Goal: Information Seeking & Learning: Learn about a topic

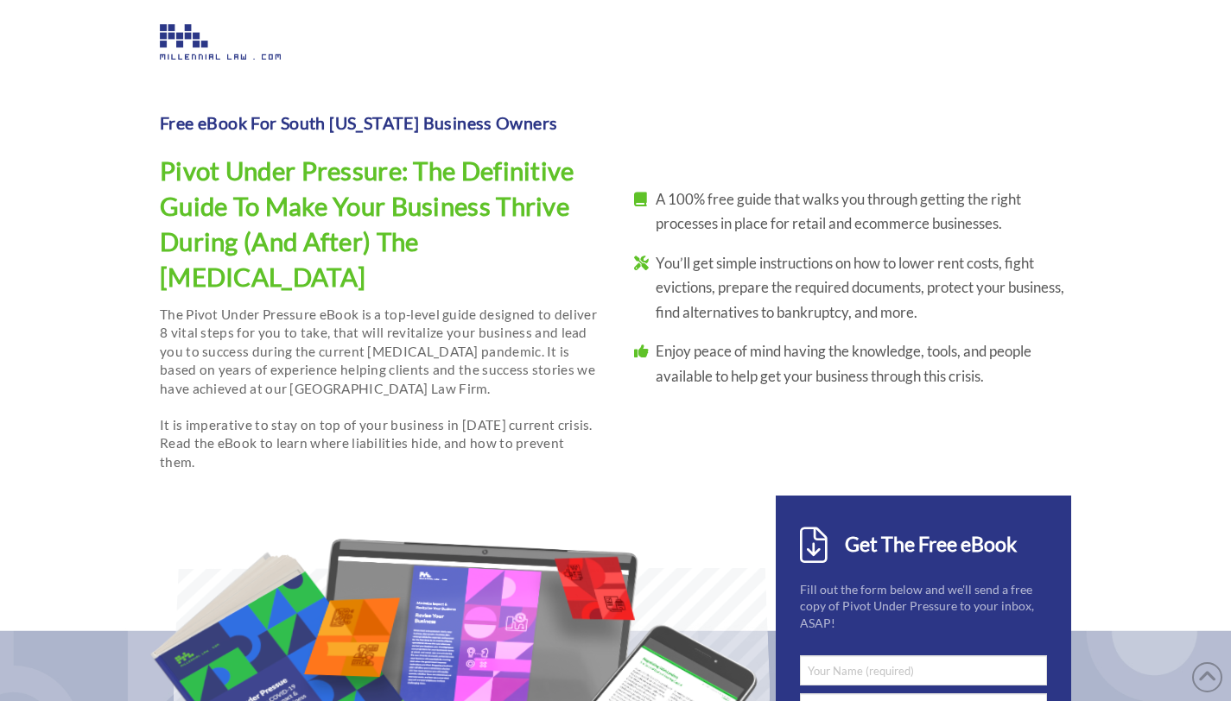
click at [200, 54] on img at bounding box center [220, 41] width 121 height 35
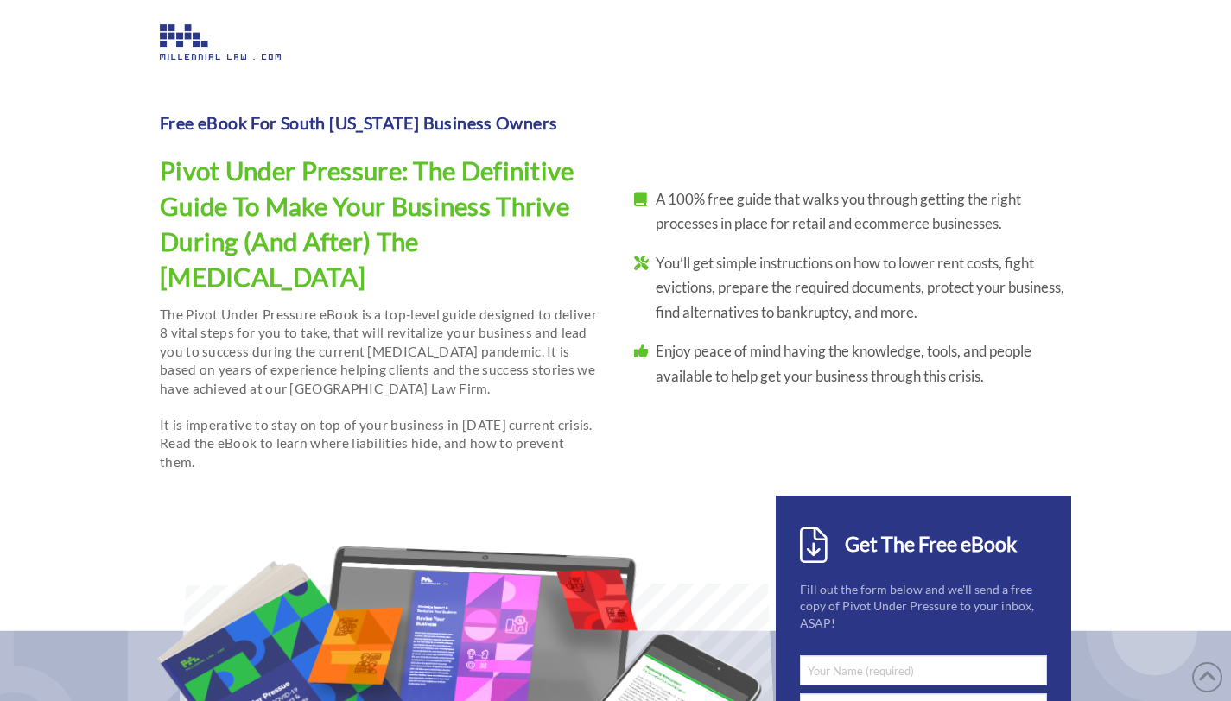
click at [200, 52] on img at bounding box center [220, 41] width 121 height 35
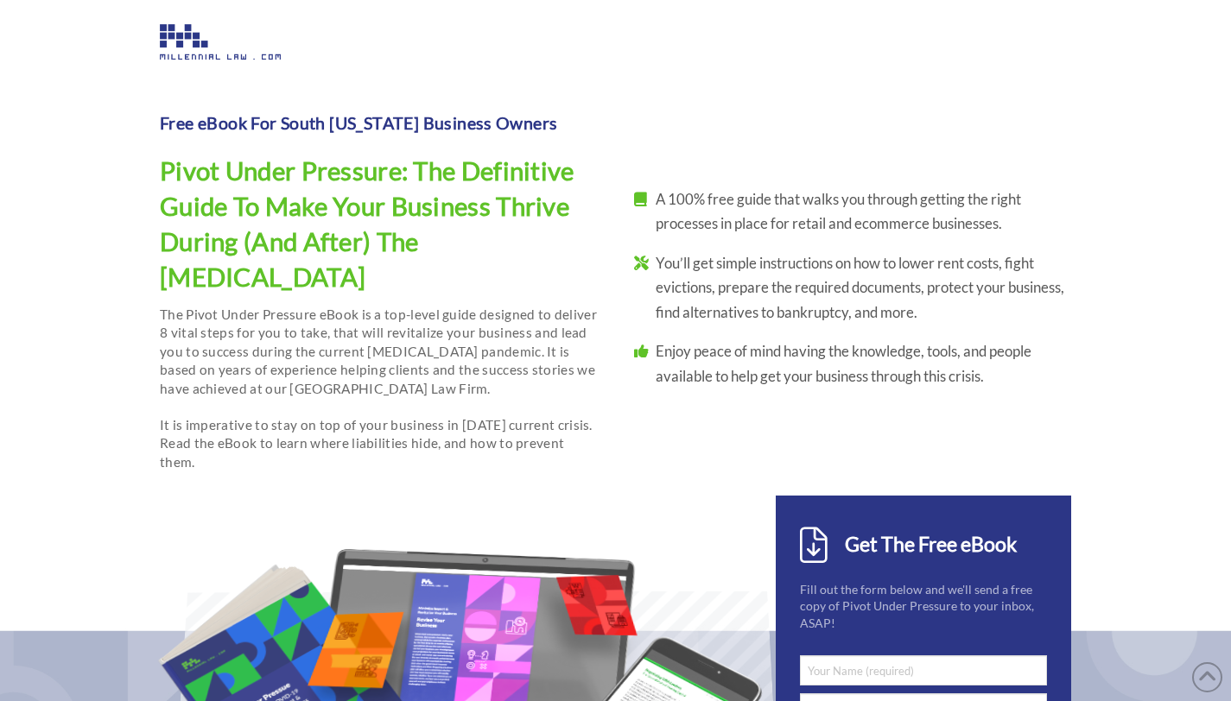
click at [178, 33] on img at bounding box center [220, 41] width 121 height 35
click at [182, 33] on img at bounding box center [220, 41] width 121 height 35
drag, startPoint x: 274, startPoint y: 102, endPoint x: 280, endPoint y: 111, distance: 11.3
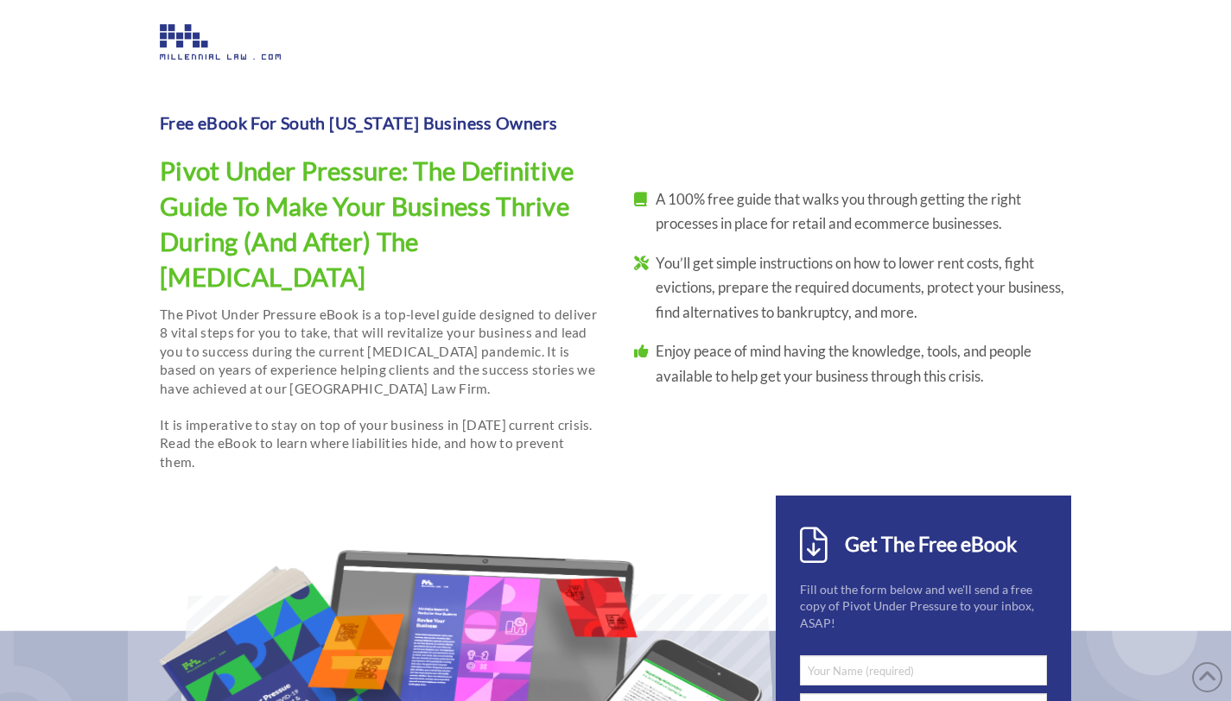
click at [276, 105] on div "Free eBook For South Florida Business Owners Pivot Under Pressure: The Definiti…" at bounding box center [379, 287] width 438 height 370
click at [282, 117] on p "Free eBook For South Florida Business Owners" at bounding box center [376, 123] width 432 height 25
click at [417, 252] on h1 "Pivot Under Pressure: The Definitive Guide To Make Your Business Thrive During …" at bounding box center [367, 224] width 415 height 143
click at [374, 236] on h1 "Pivot Under Pressure: The Definitive Guide To Make Your Business Thrive During …" at bounding box center [367, 224] width 415 height 143
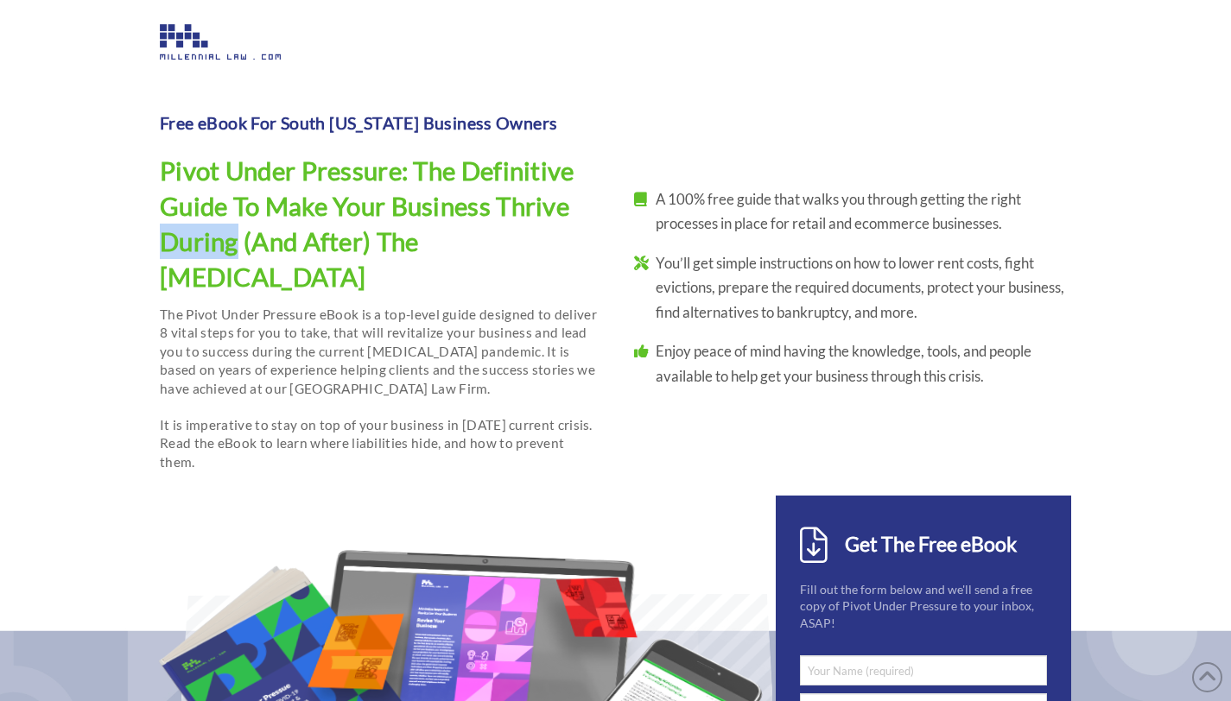
click at [374, 236] on h1 "Pivot Under Pressure: The Definitive Guide To Make Your Business Thrive During …" at bounding box center [367, 224] width 415 height 143
click at [309, 124] on p "Free eBook For South Florida Business Owners" at bounding box center [376, 123] width 432 height 25
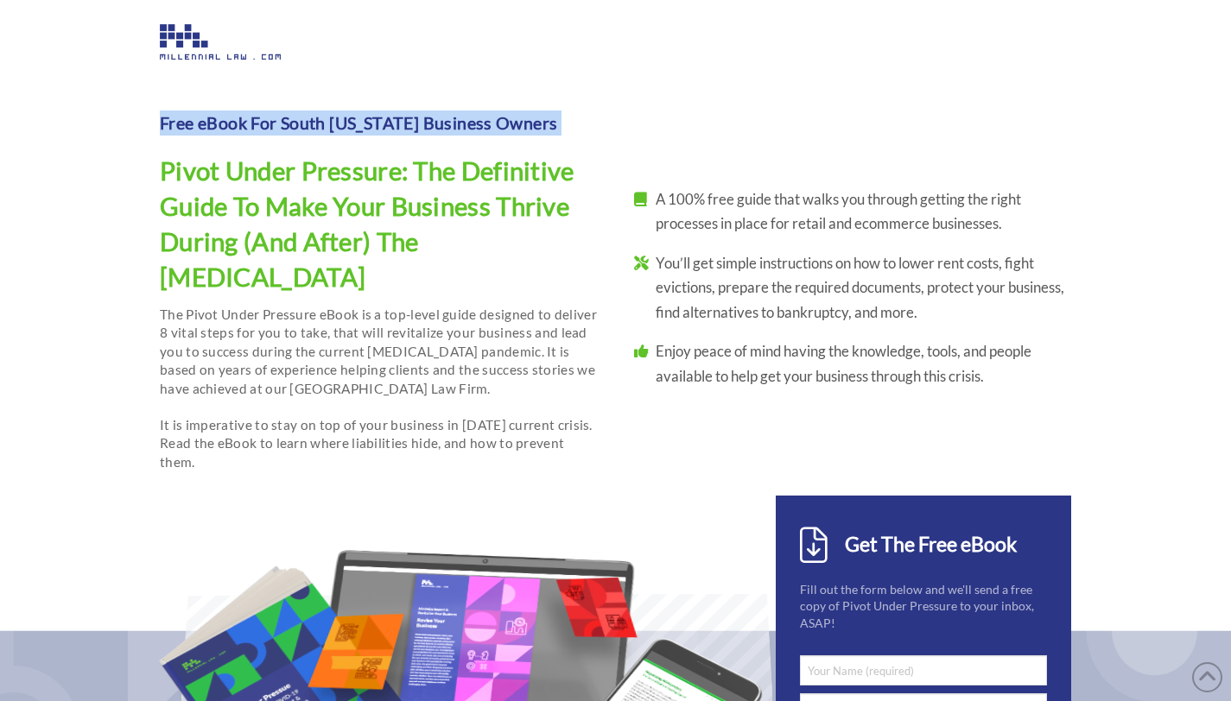
click at [309, 124] on p "Free eBook For South Florida Business Owners" at bounding box center [376, 123] width 432 height 25
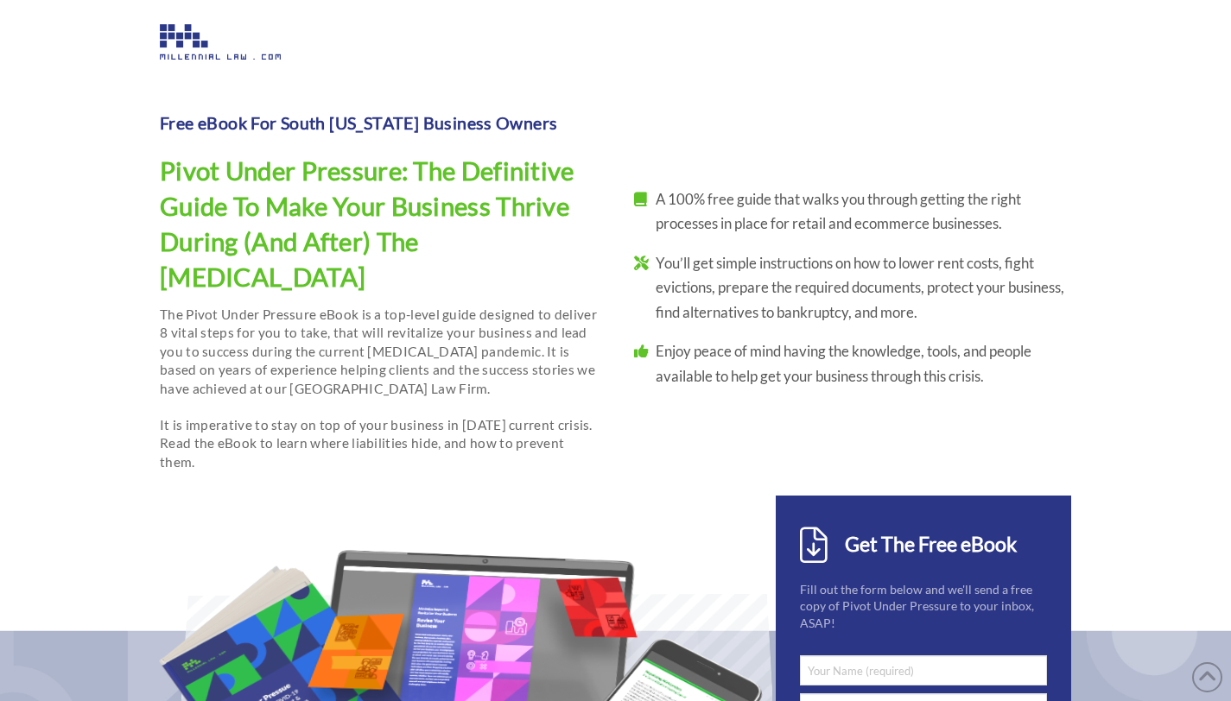
click at [655, 126] on div "Free eBook For South Florida Business Owners Pivot Under Pressure: The Definiti…" at bounding box center [616, 287] width 948 height 382
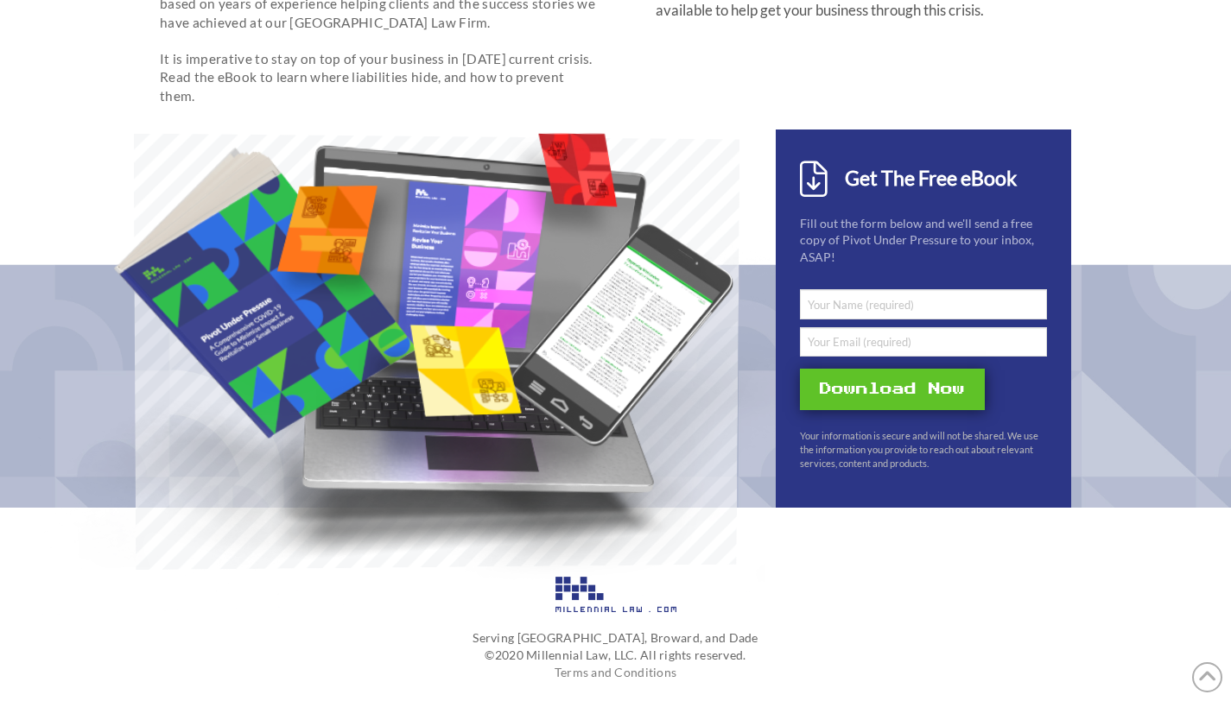
click at [589, 577] on img at bounding box center [615, 594] width 121 height 35
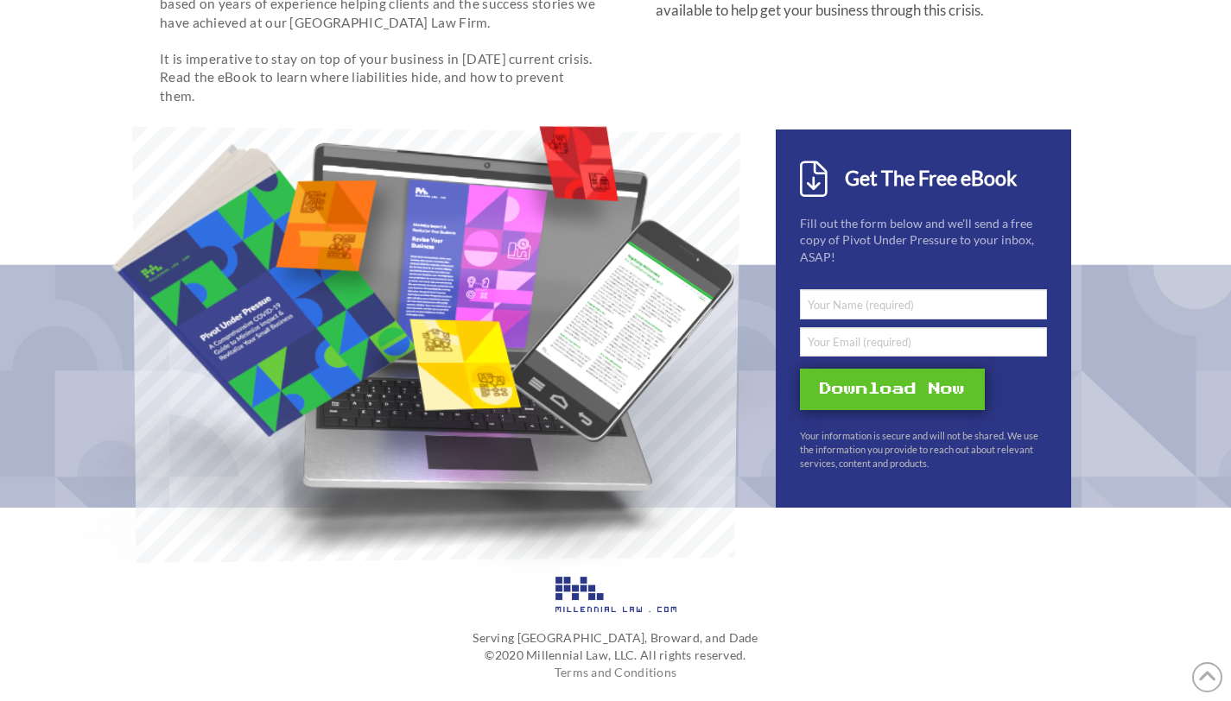
click at [582, 577] on img at bounding box center [615, 594] width 121 height 35
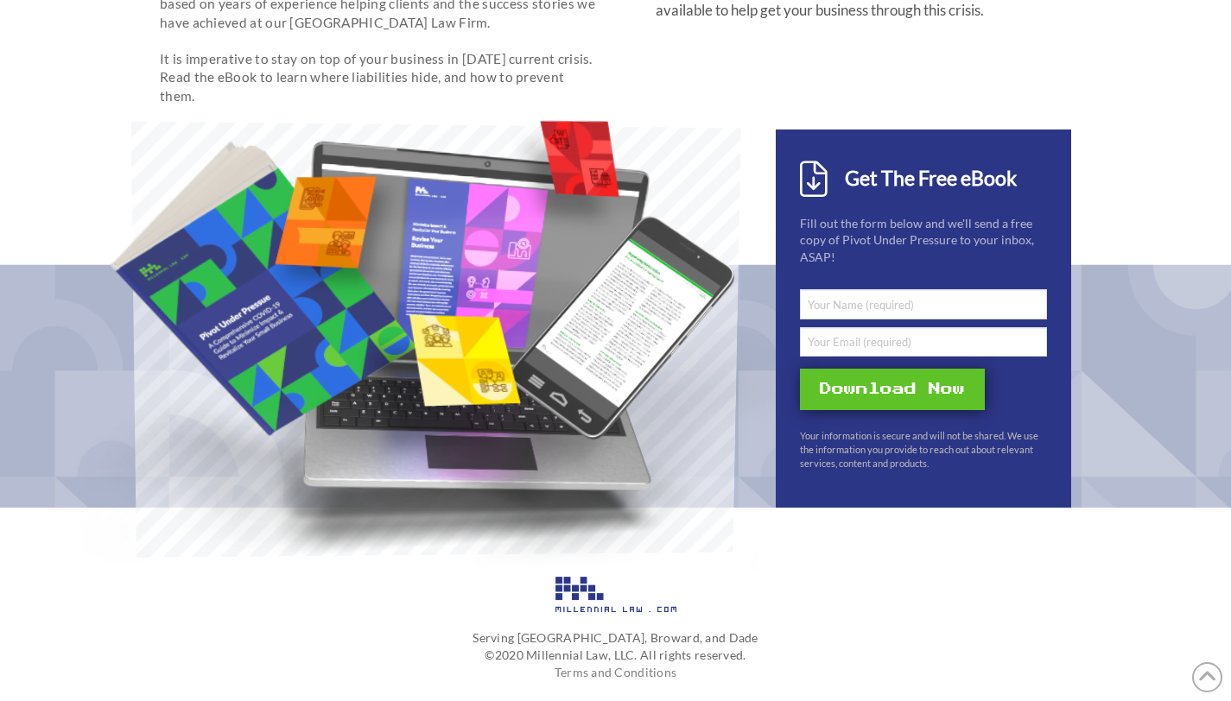
click at [582, 577] on img at bounding box center [615, 594] width 121 height 35
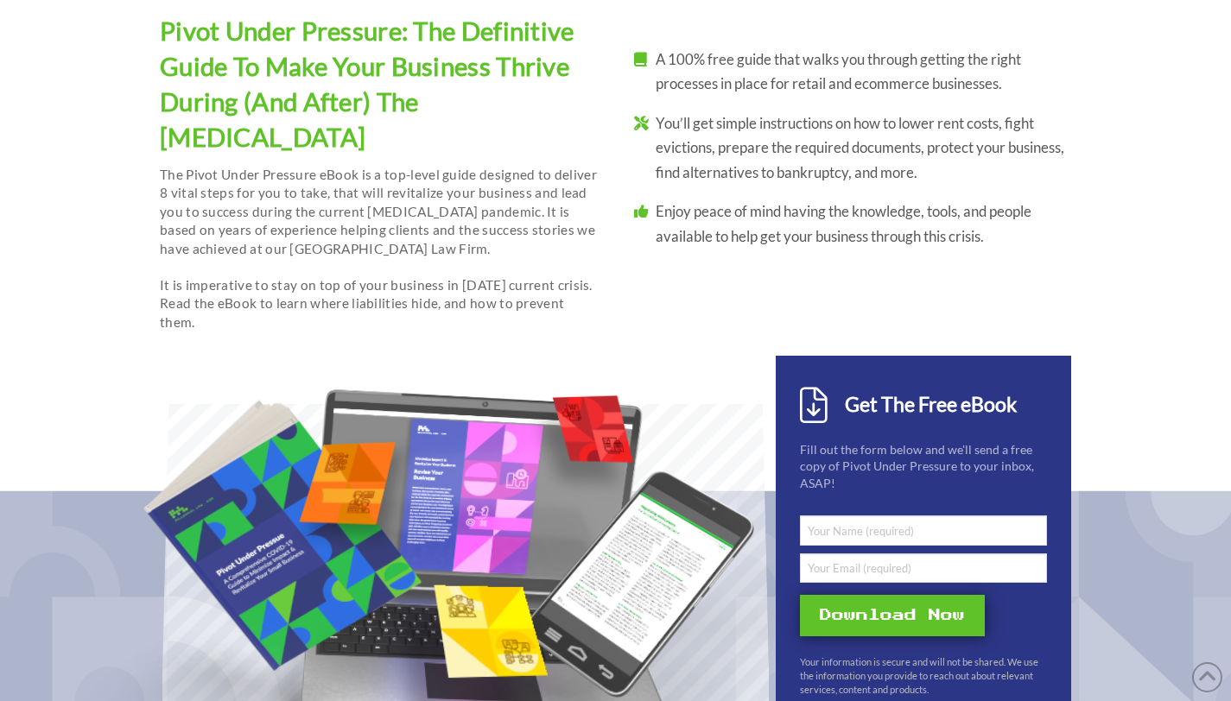
scroll to position [0, 0]
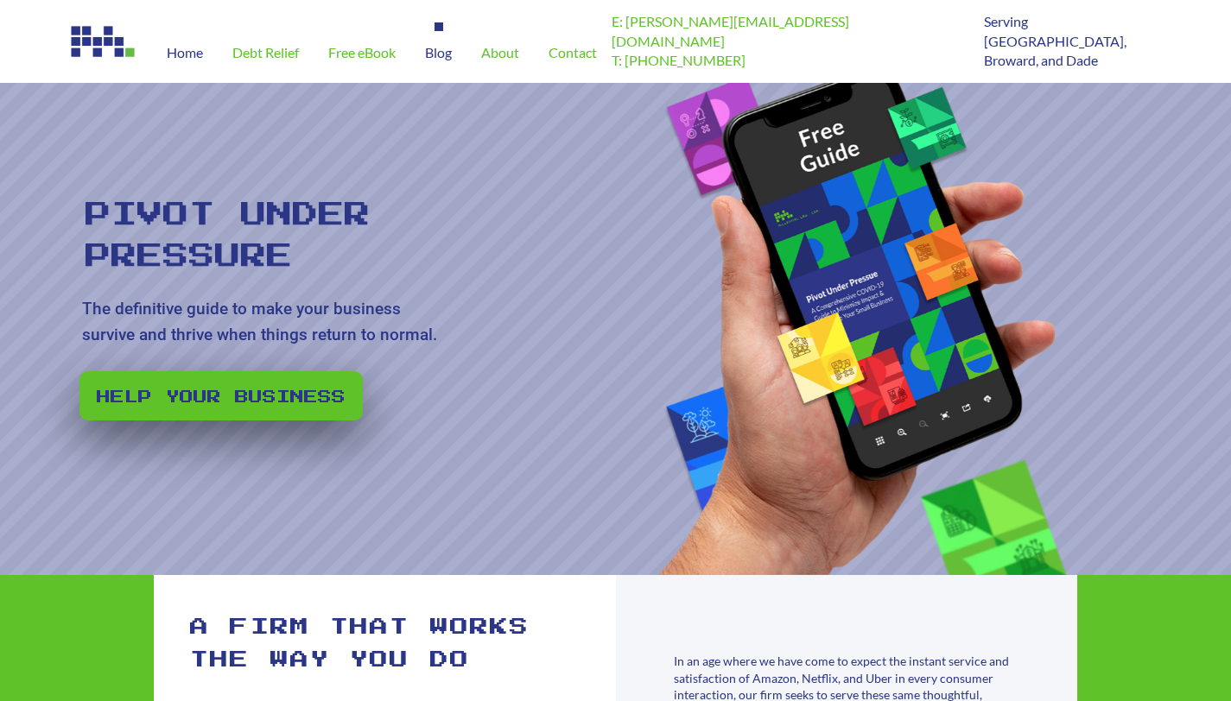
click at [444, 56] on span "Blog" at bounding box center [438, 53] width 27 height 14
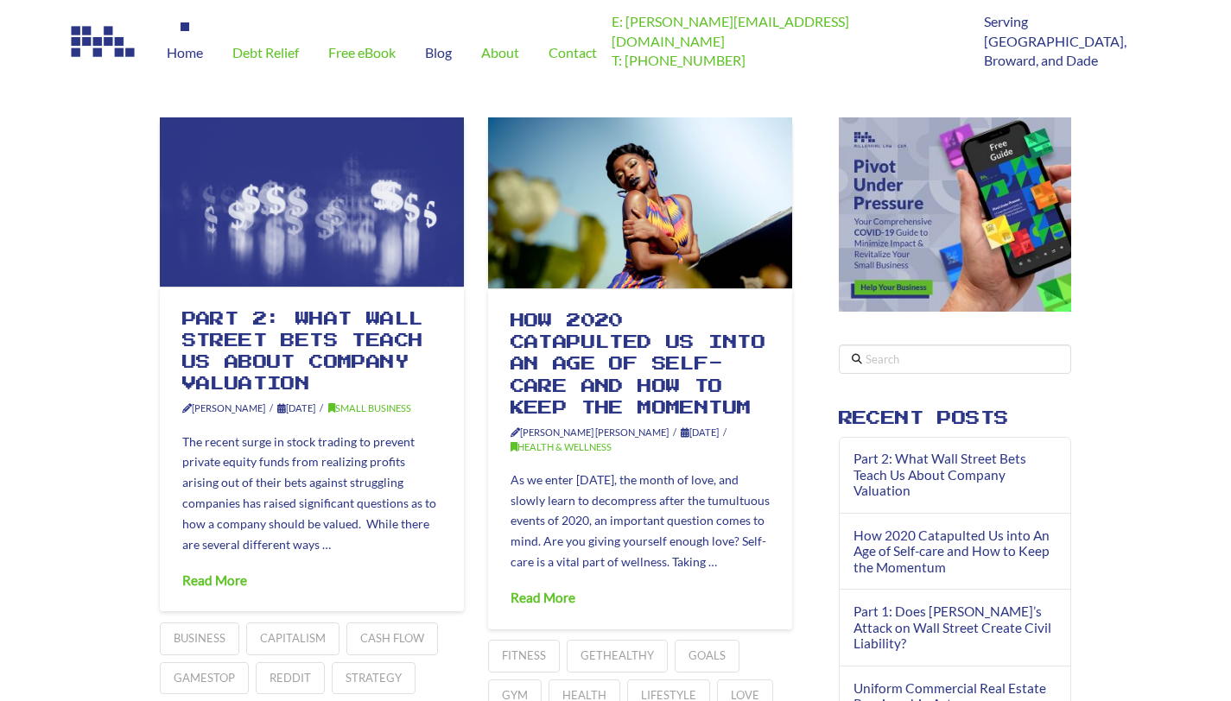
click at [201, 54] on span "Home" at bounding box center [185, 53] width 36 height 14
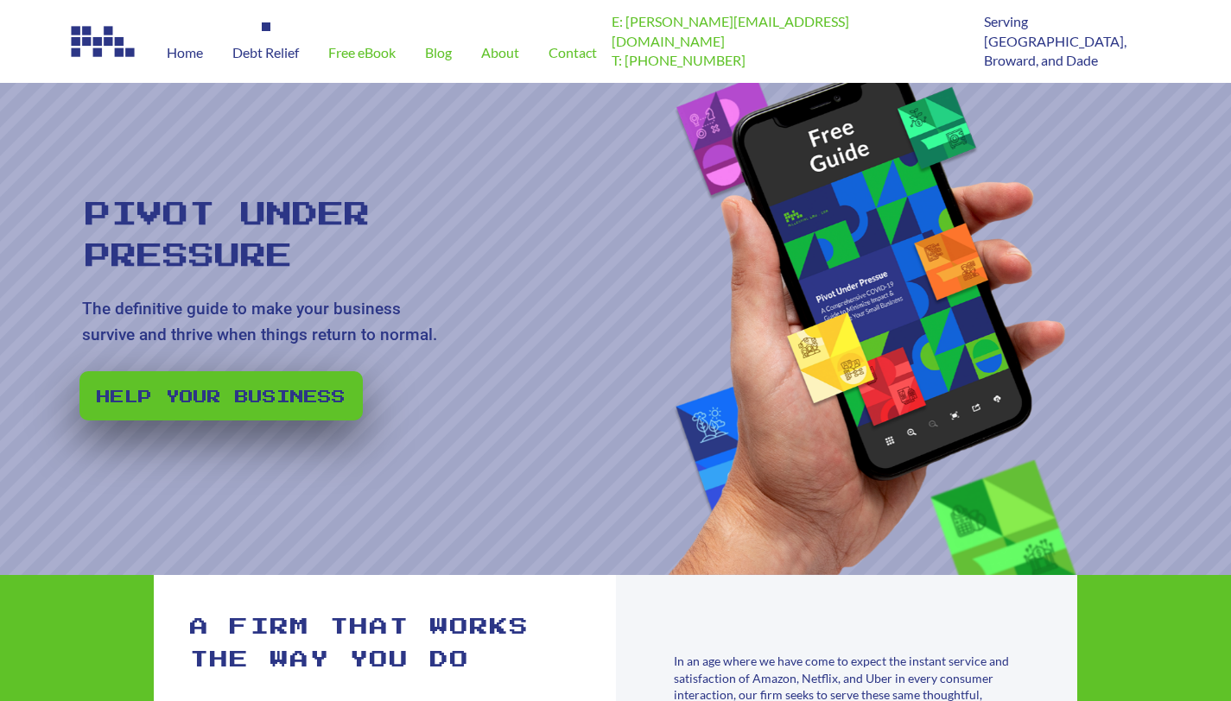
click at [278, 60] on div "Debt Relief" at bounding box center [266, 52] width 96 height 60
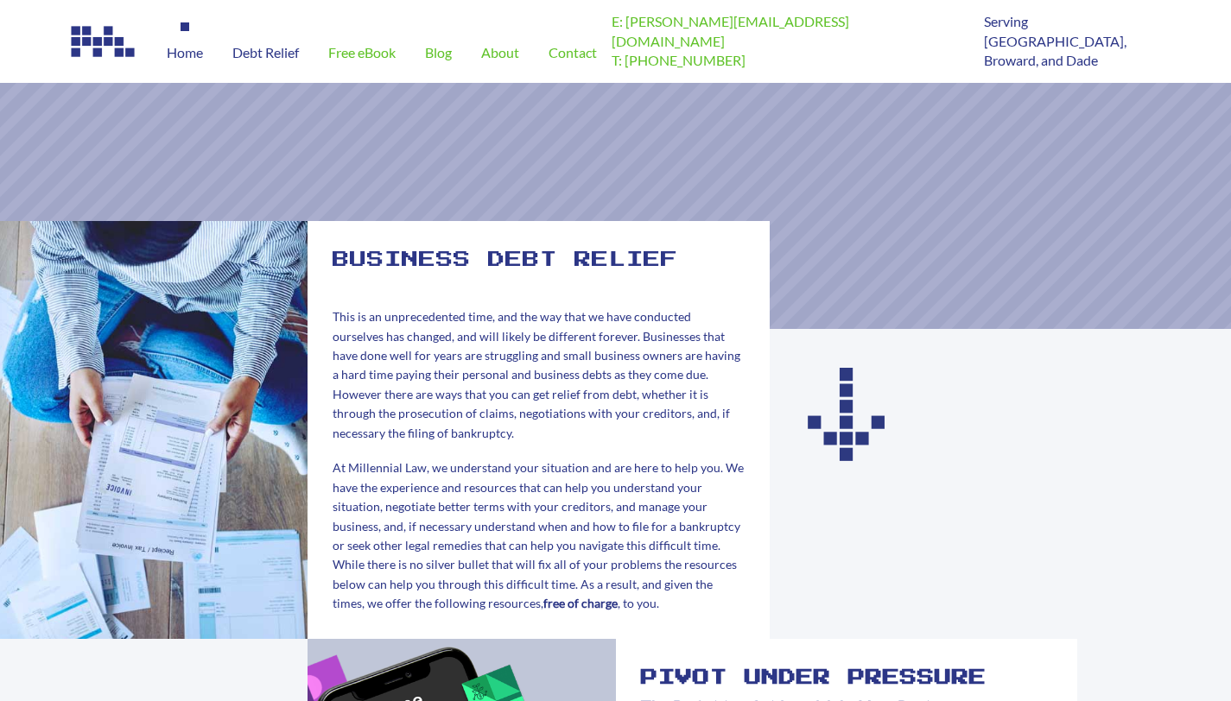
click at [196, 55] on span "Home" at bounding box center [185, 53] width 36 height 14
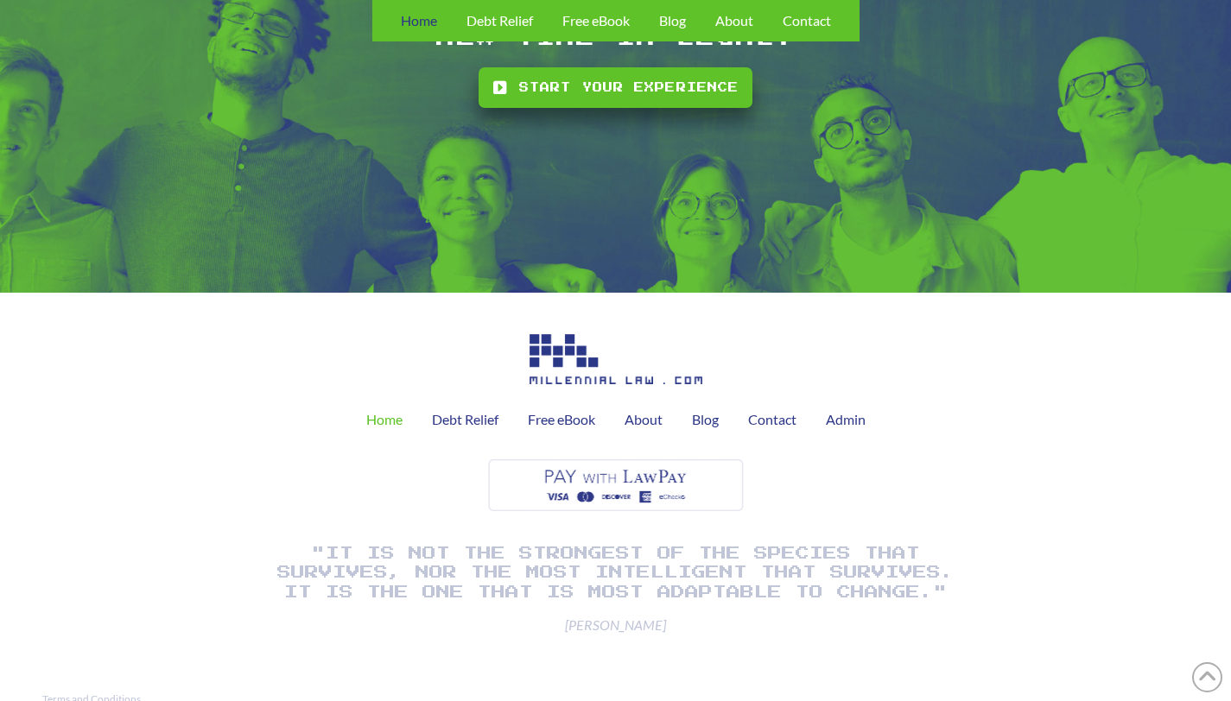
scroll to position [4116, 0]
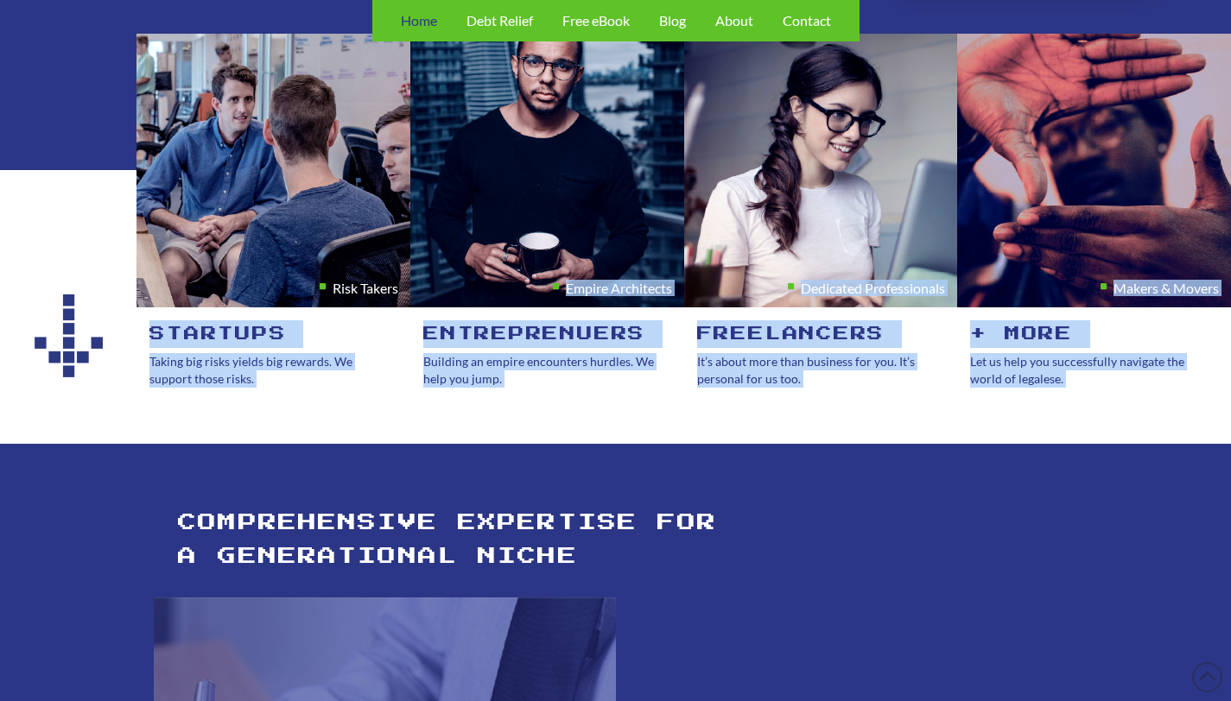
scroll to position [1419, 0]
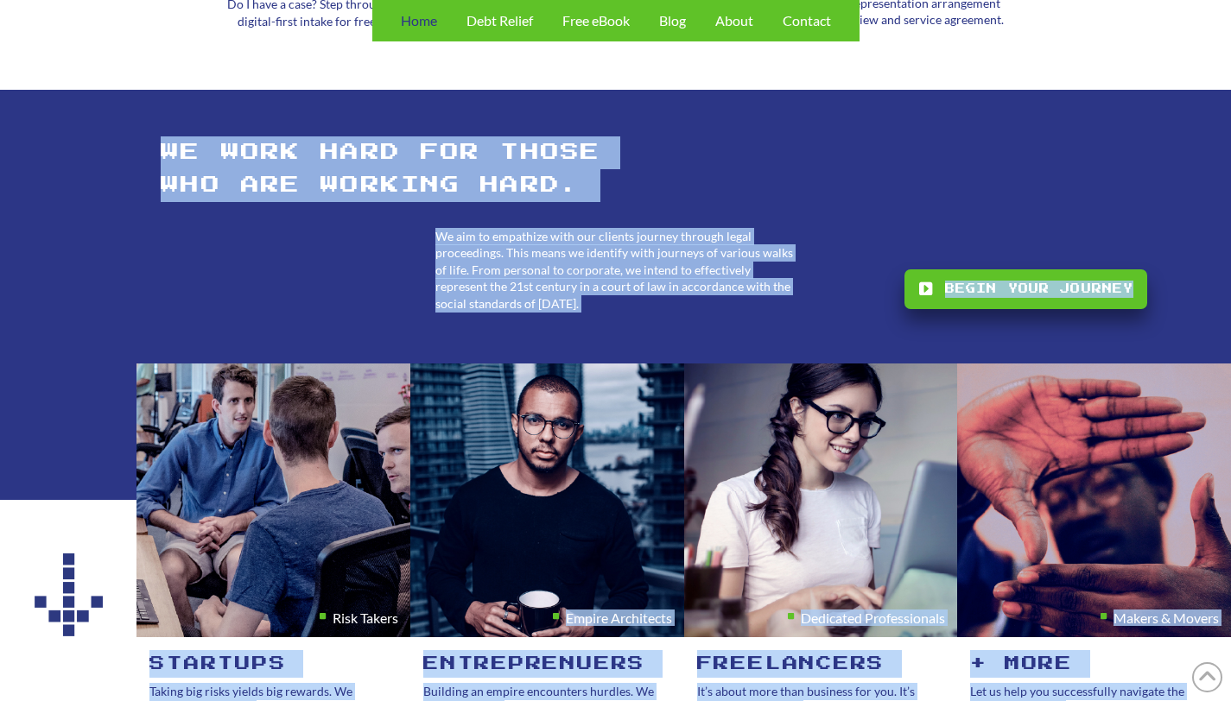
drag, startPoint x: 154, startPoint y: 326, endPoint x: 591, endPoint y: 436, distance: 450.9
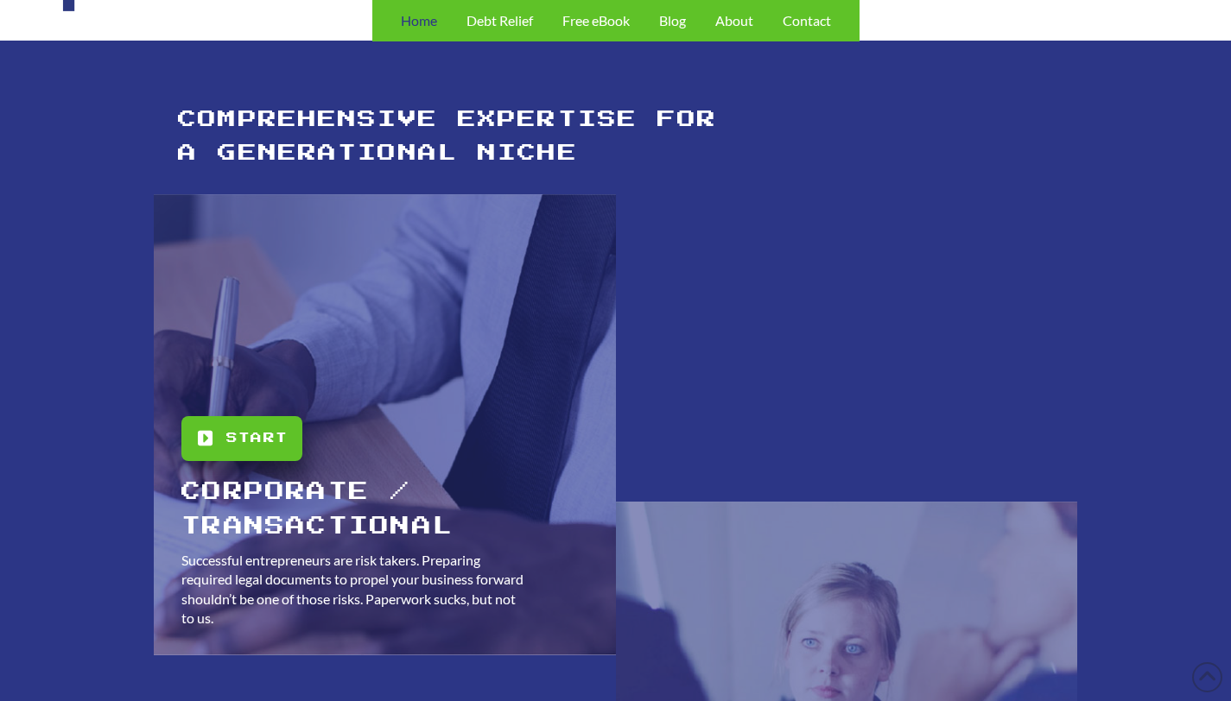
scroll to position [1716, 0]
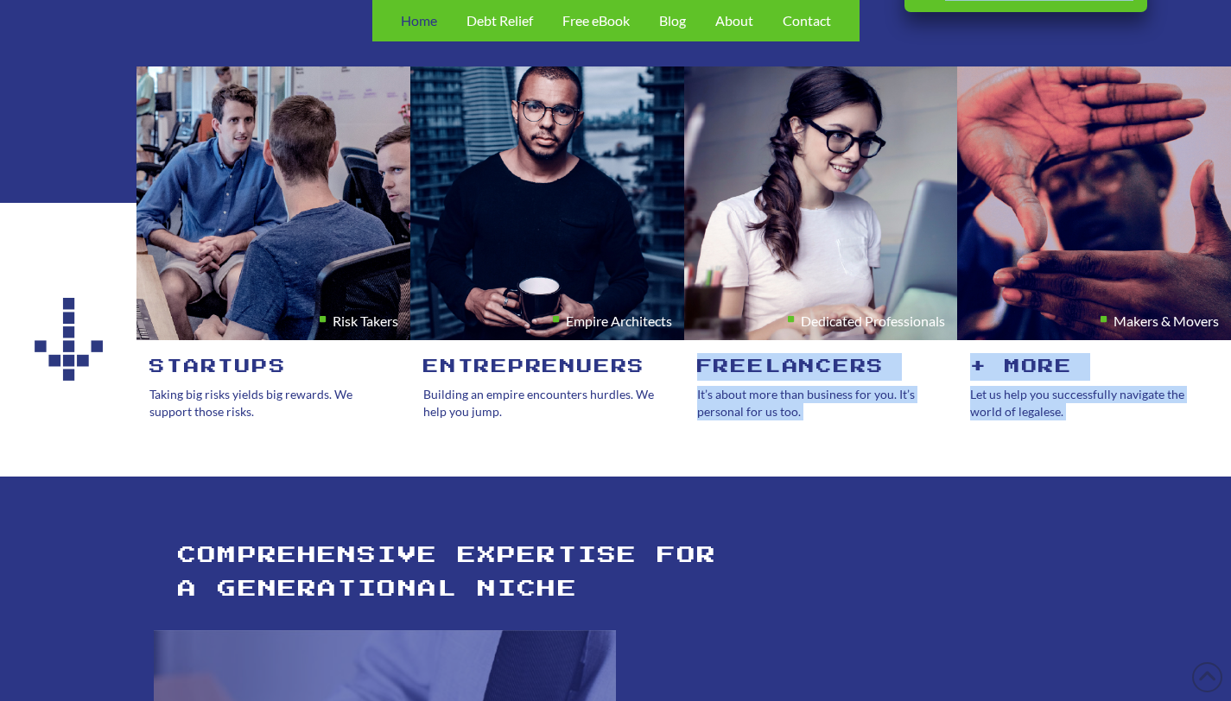
drag, startPoint x: 161, startPoint y: 374, endPoint x: 606, endPoint y: 466, distance: 455.1
click at [606, 466] on div "Pivot Under Pressure The definitive guide to make your business survive and thr…" at bounding box center [615, 482] width 1231 height 4232
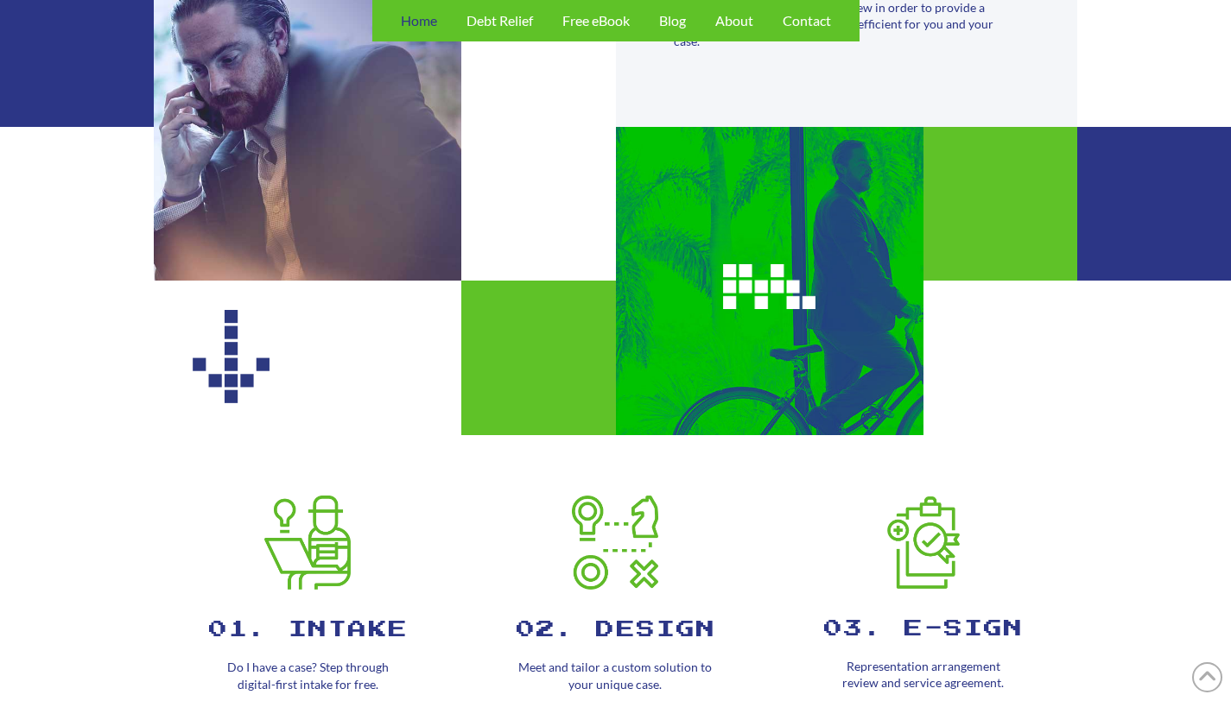
scroll to position [0, 0]
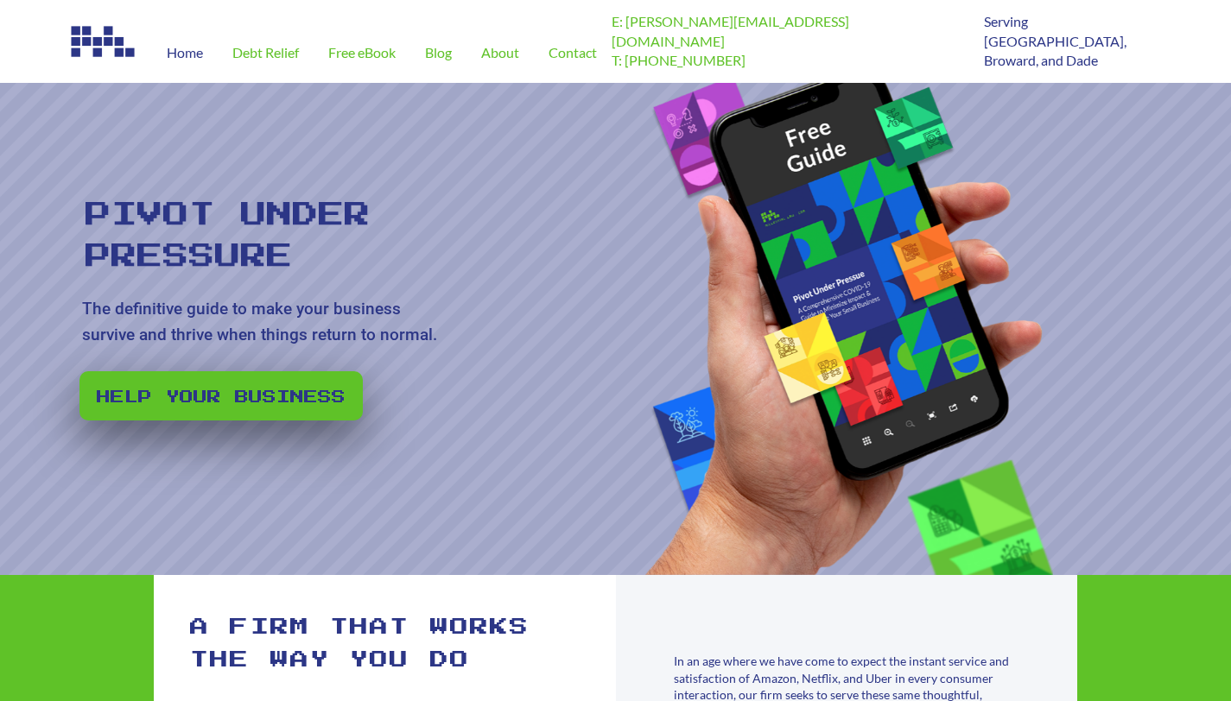
drag, startPoint x: 315, startPoint y: 309, endPoint x: 390, endPoint y: 359, distance: 89.6
click at [392, 363] on rs-slide "Pivot Under Pressure The definitive guide to make your business survive and thr…" at bounding box center [615, 329] width 1231 height 492
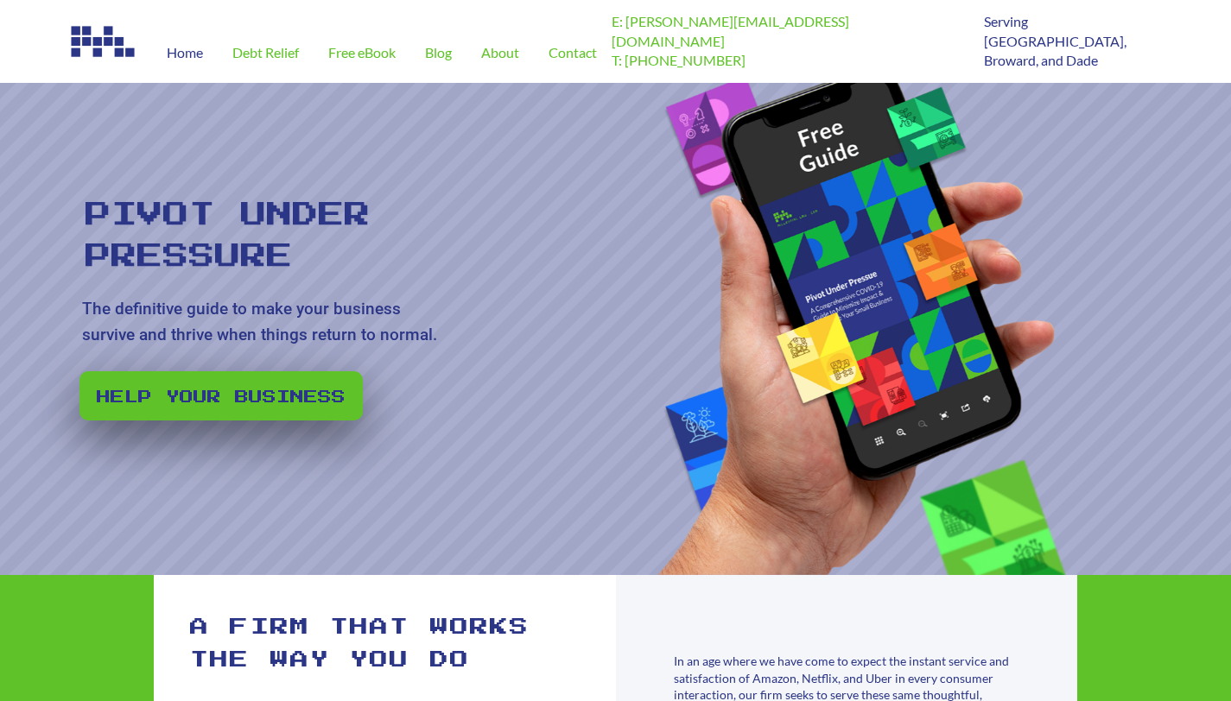
drag, startPoint x: 67, startPoint y: 199, endPoint x: 282, endPoint y: 338, distance: 256.1
click at [270, 342] on rs-slide "Pivot Under Pressure The definitive guide to make your business survive and thr…" at bounding box center [615, 329] width 1231 height 492
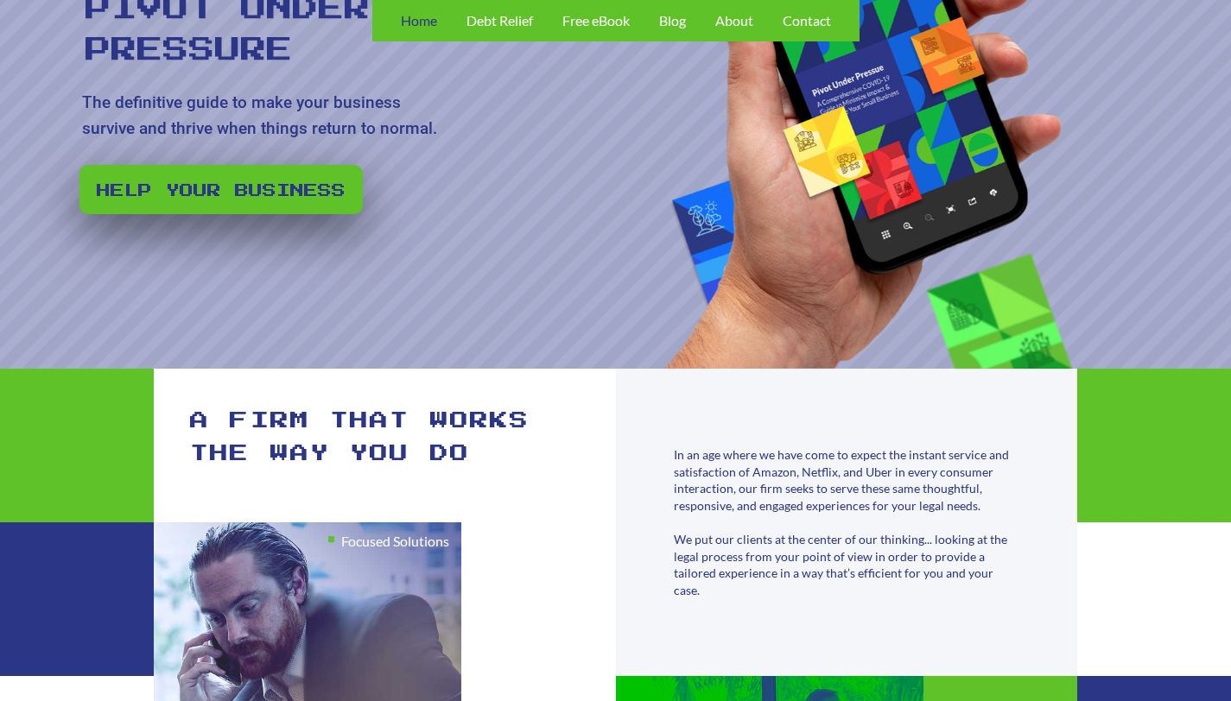
scroll to position [460, 0]
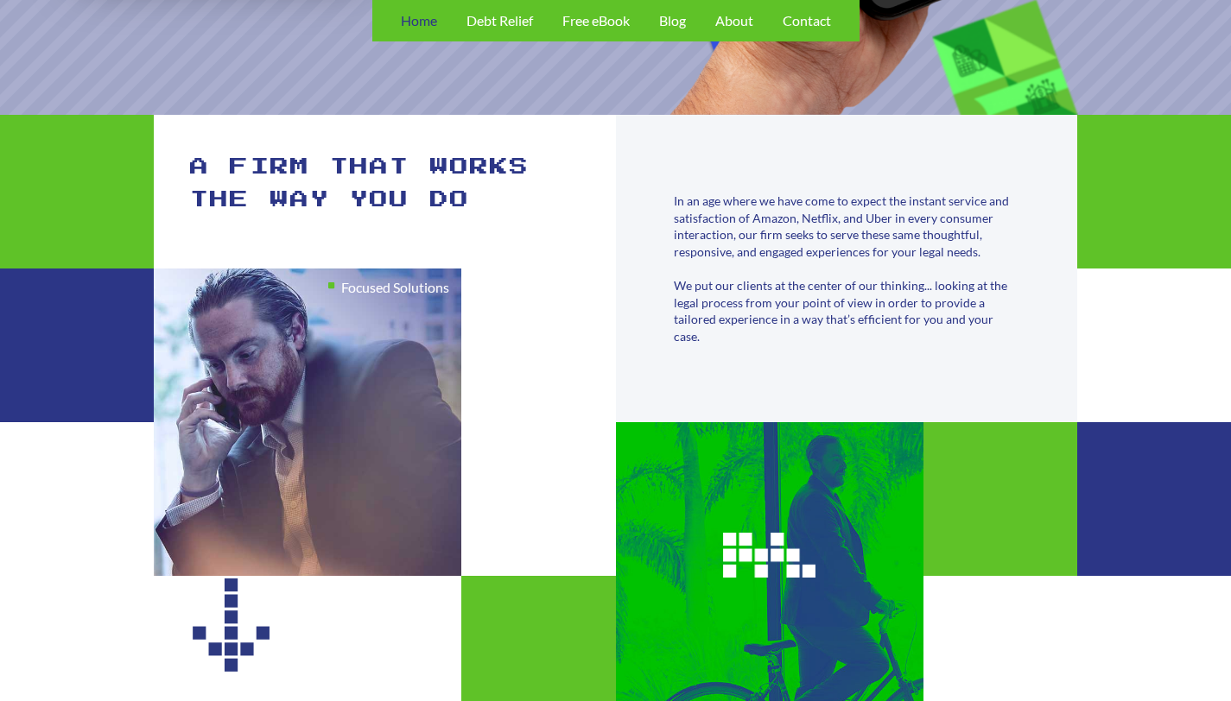
drag, startPoint x: 154, startPoint y: 131, endPoint x: 439, endPoint y: 262, distance: 313.5
click at [445, 286] on div "Focused Solutions A firm that works the way you do In an age where we have come…" at bounding box center [615, 423] width 1231 height 616
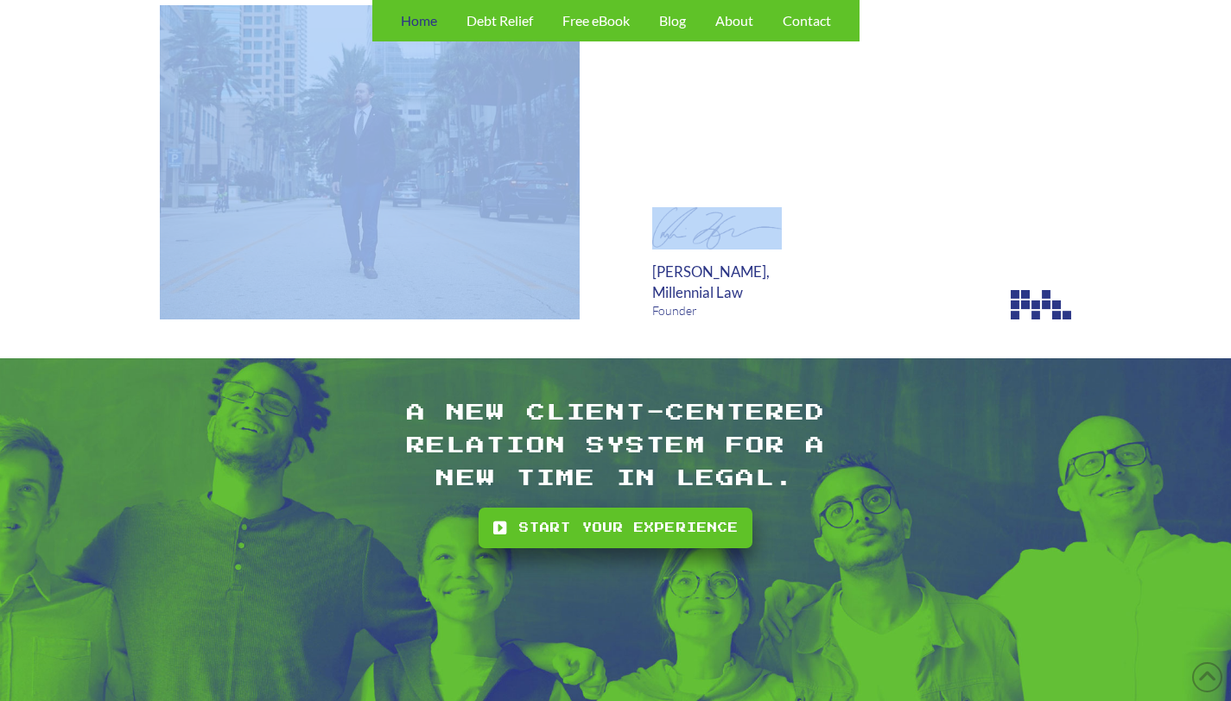
scroll to position [4116, 0]
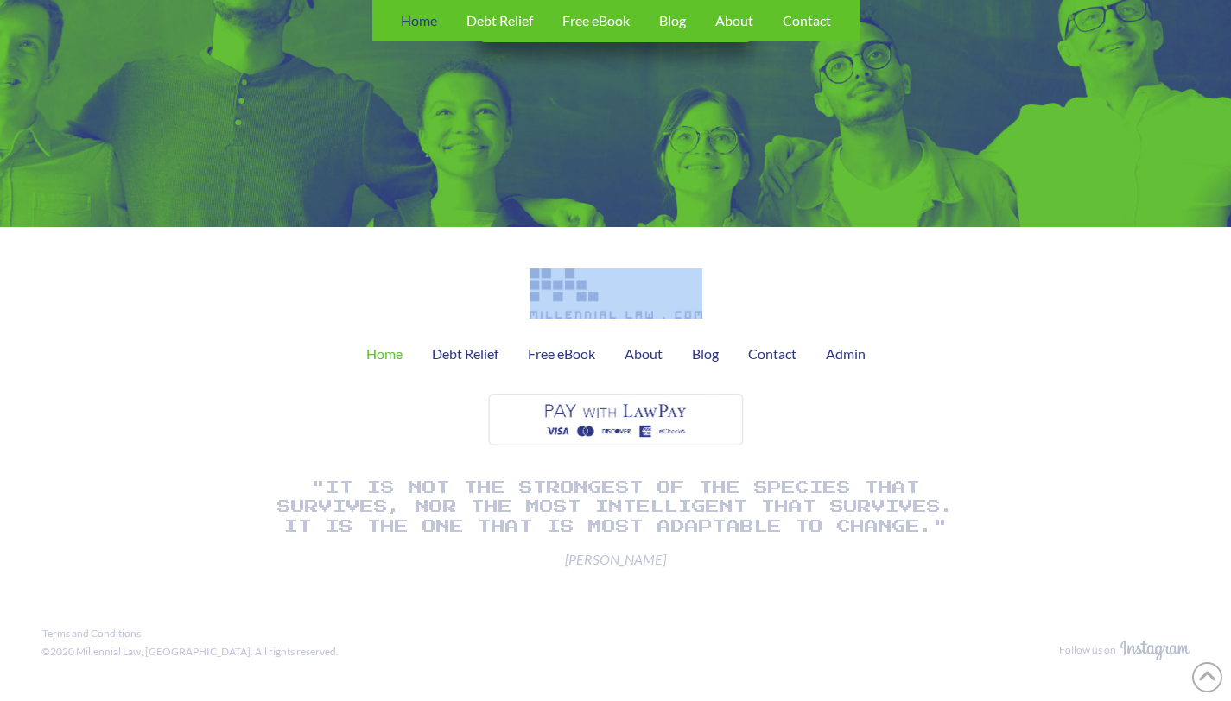
drag, startPoint x: 198, startPoint y: 152, endPoint x: 742, endPoint y: 256, distance: 554.0
copy div "A firm that works the way you do In an age where we have come to expect the ins…"
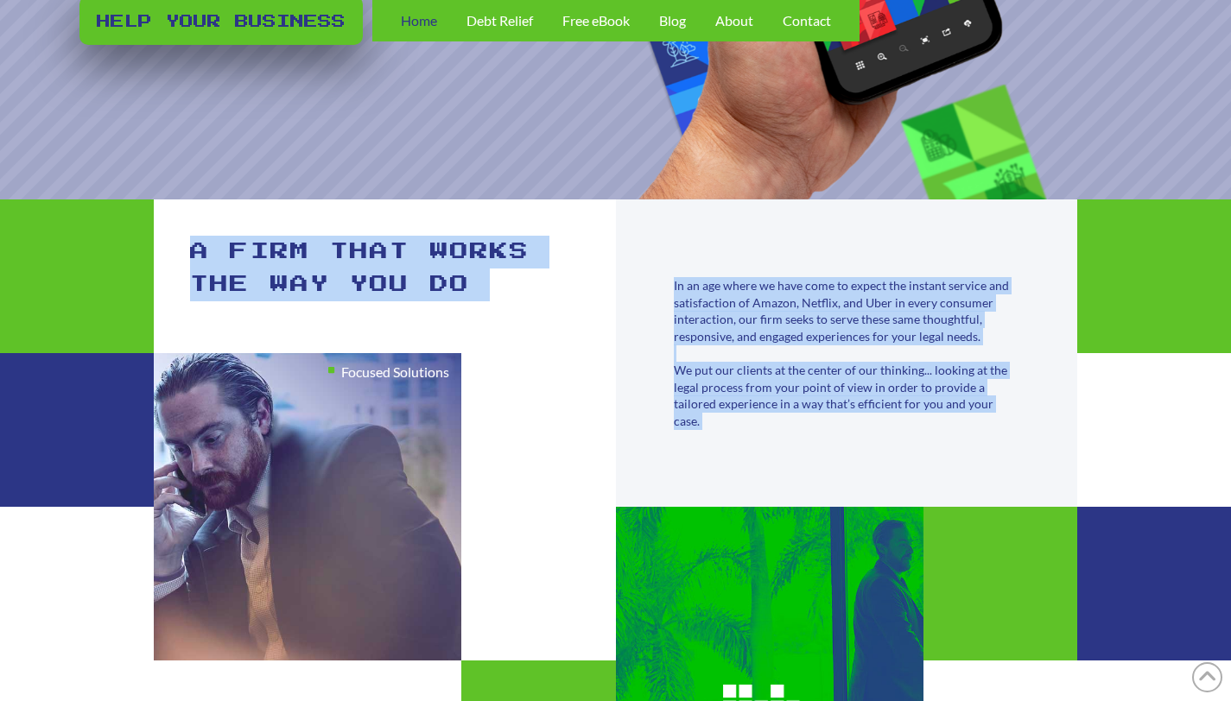
scroll to position [0, 0]
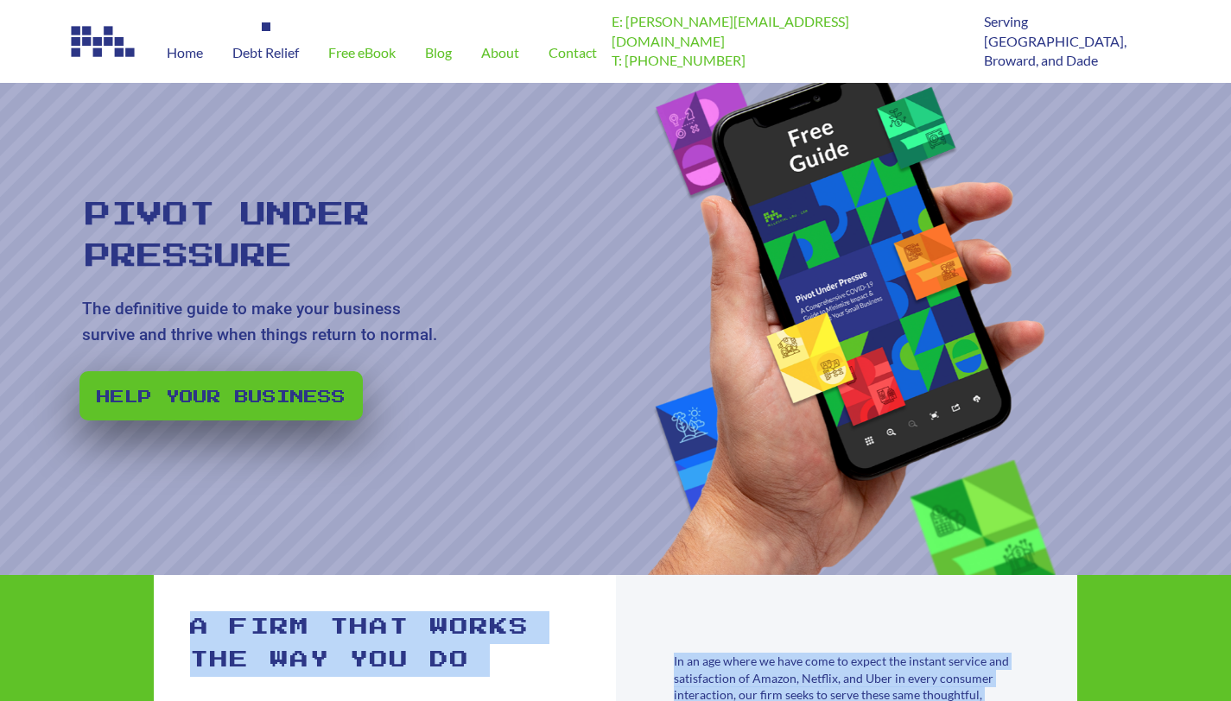
click at [281, 56] on span "Debt Relief" at bounding box center [265, 53] width 67 height 14
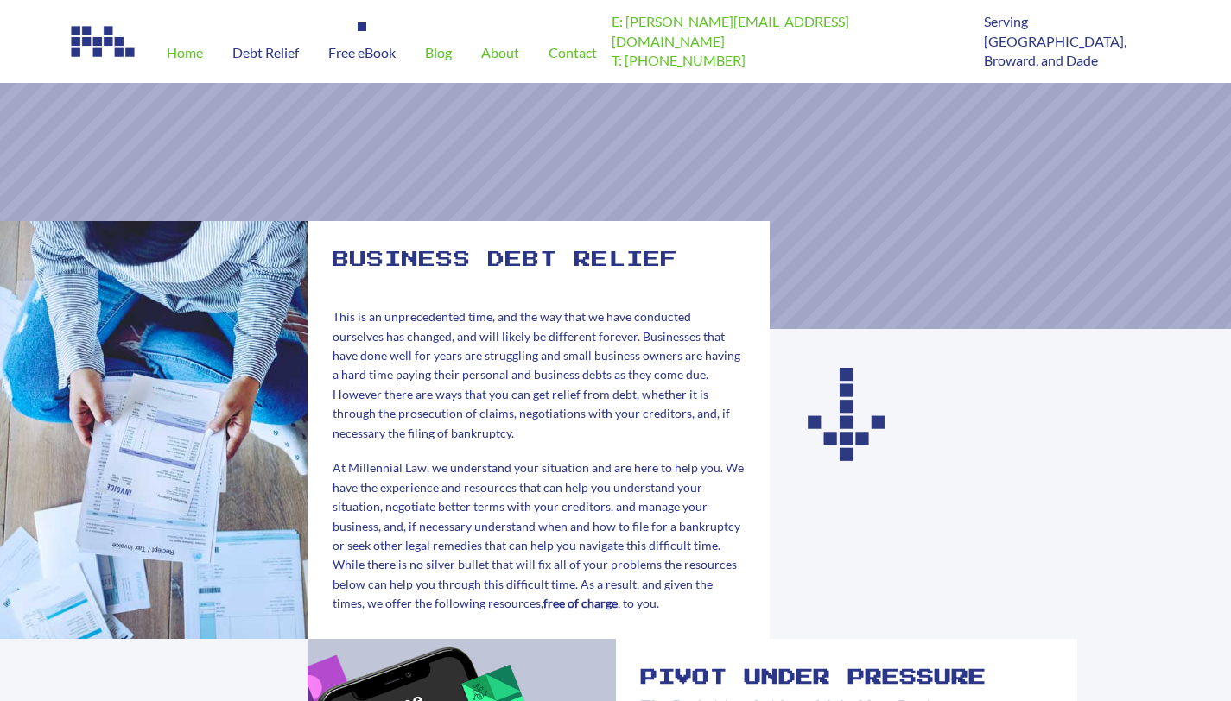
click at [362, 61] on div "Free eBook" at bounding box center [362, 52] width 97 height 60
click at [505, 50] on span "About" at bounding box center [500, 53] width 38 height 14
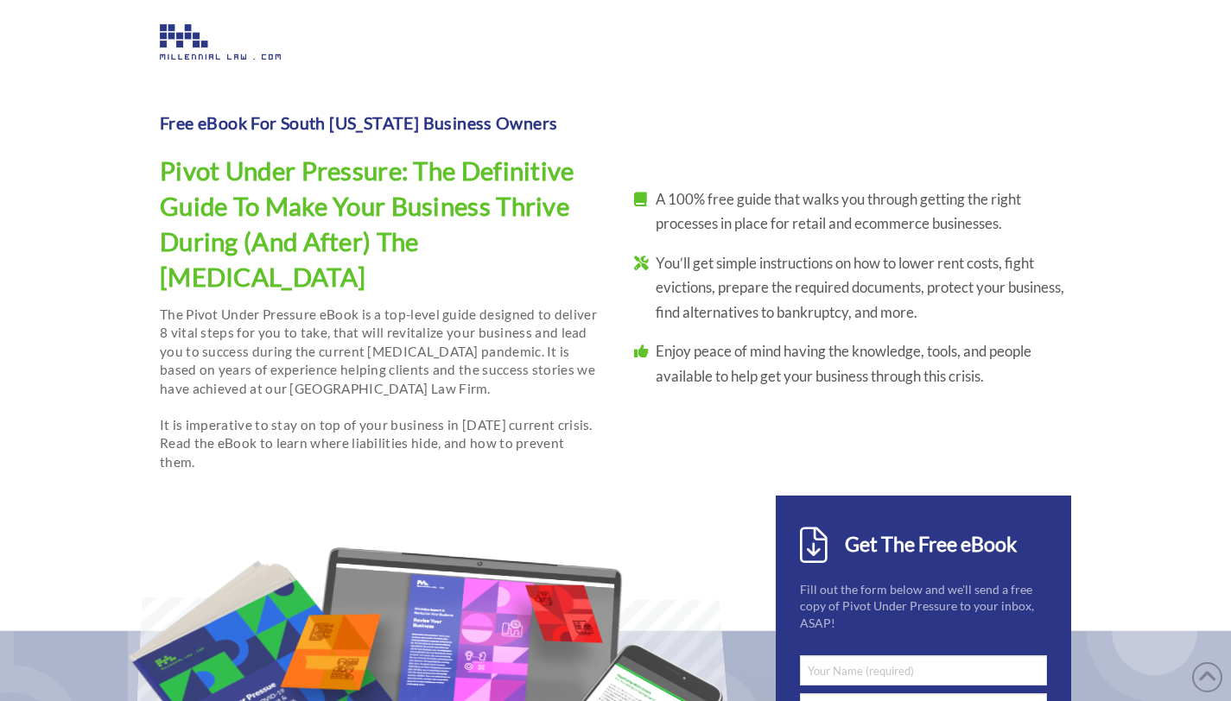
click at [511, 33] on div at bounding box center [615, 54] width 911 height 60
